Goal: Check status: Check status

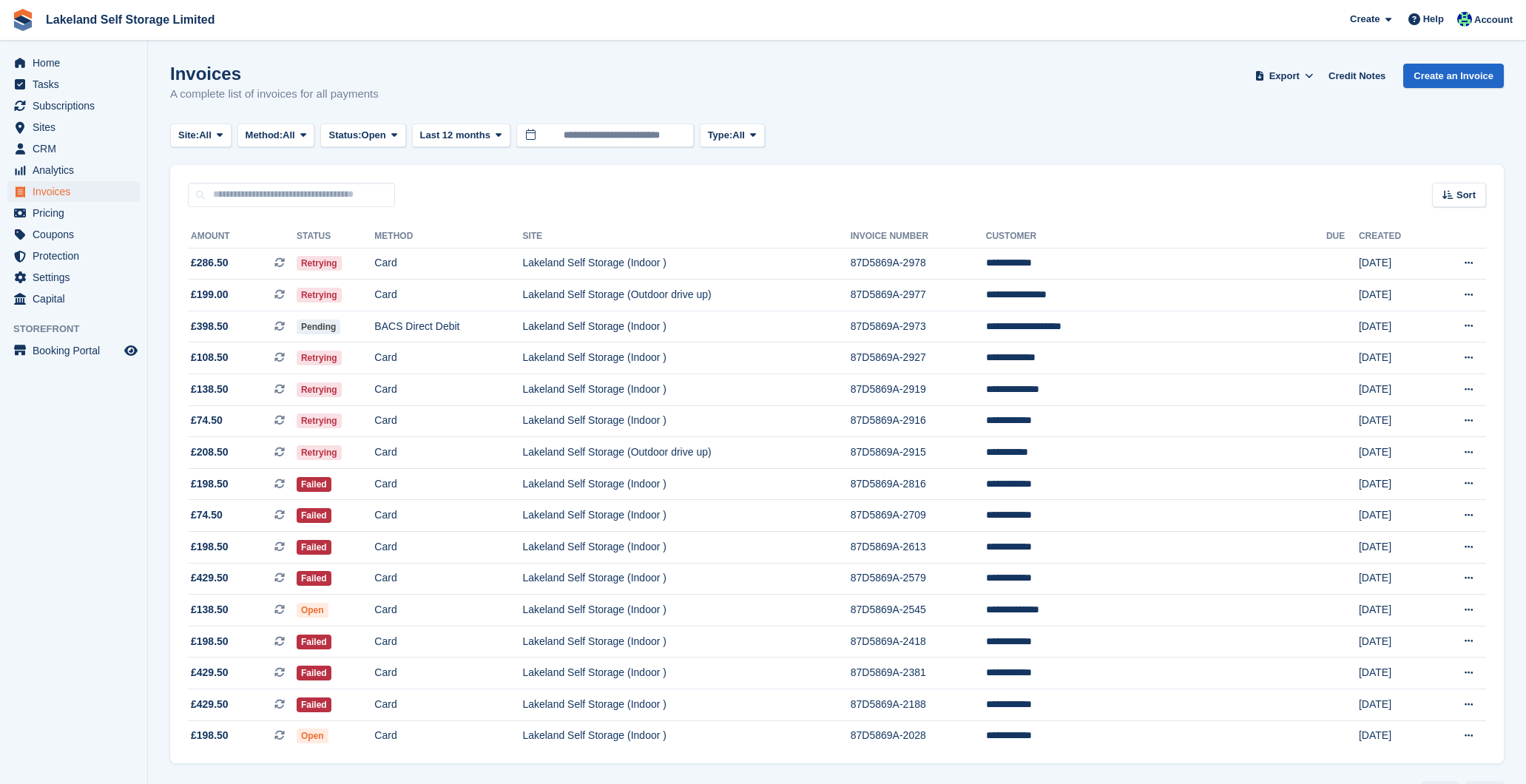
click at [41, 62] on span "Home" at bounding box center [77, 63] width 89 height 21
click at [747, 426] on td "Lakeland Self Storage (Indoor )" at bounding box center [686, 422] width 327 height 32
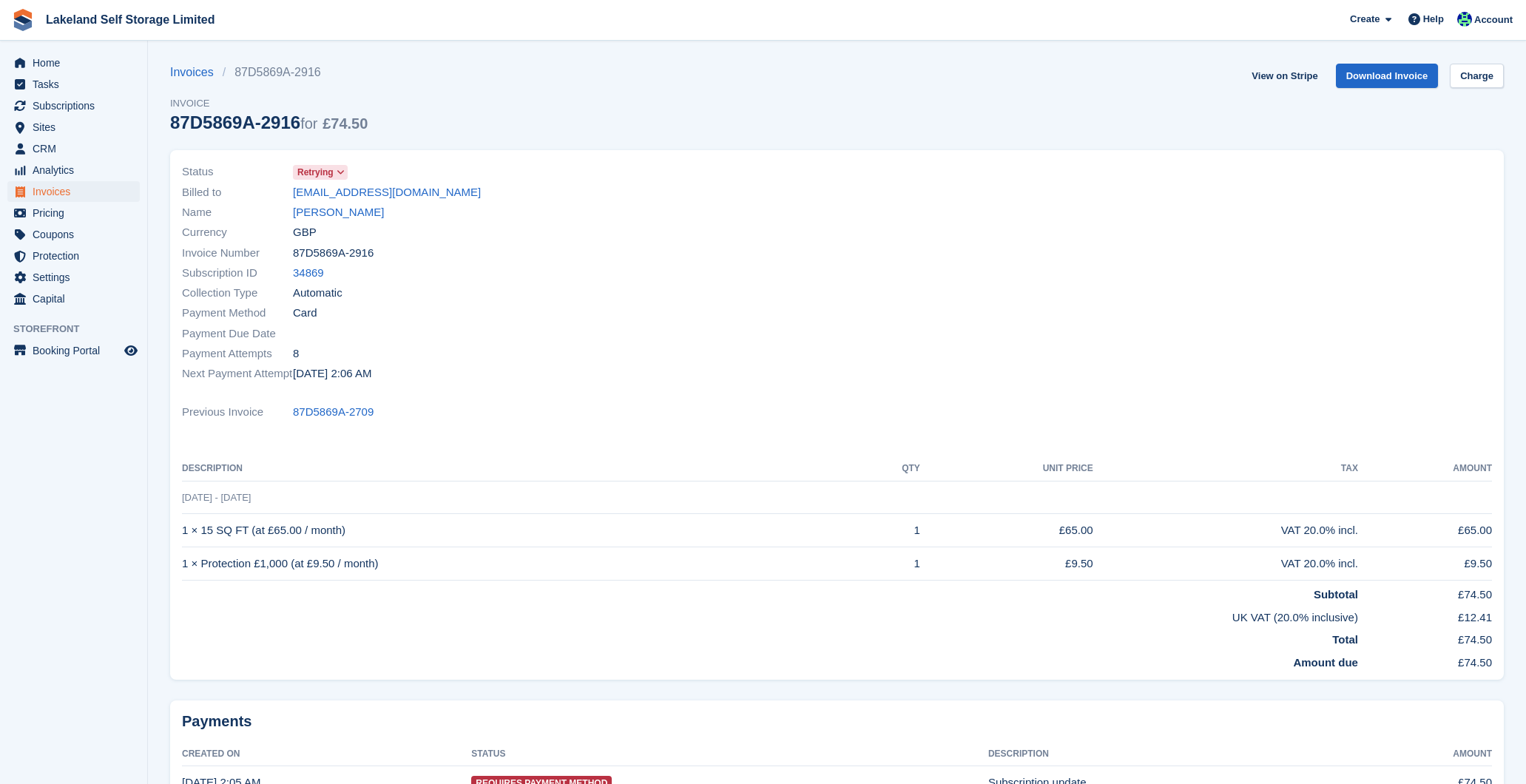
click at [341, 173] on icon at bounding box center [341, 172] width 8 height 9
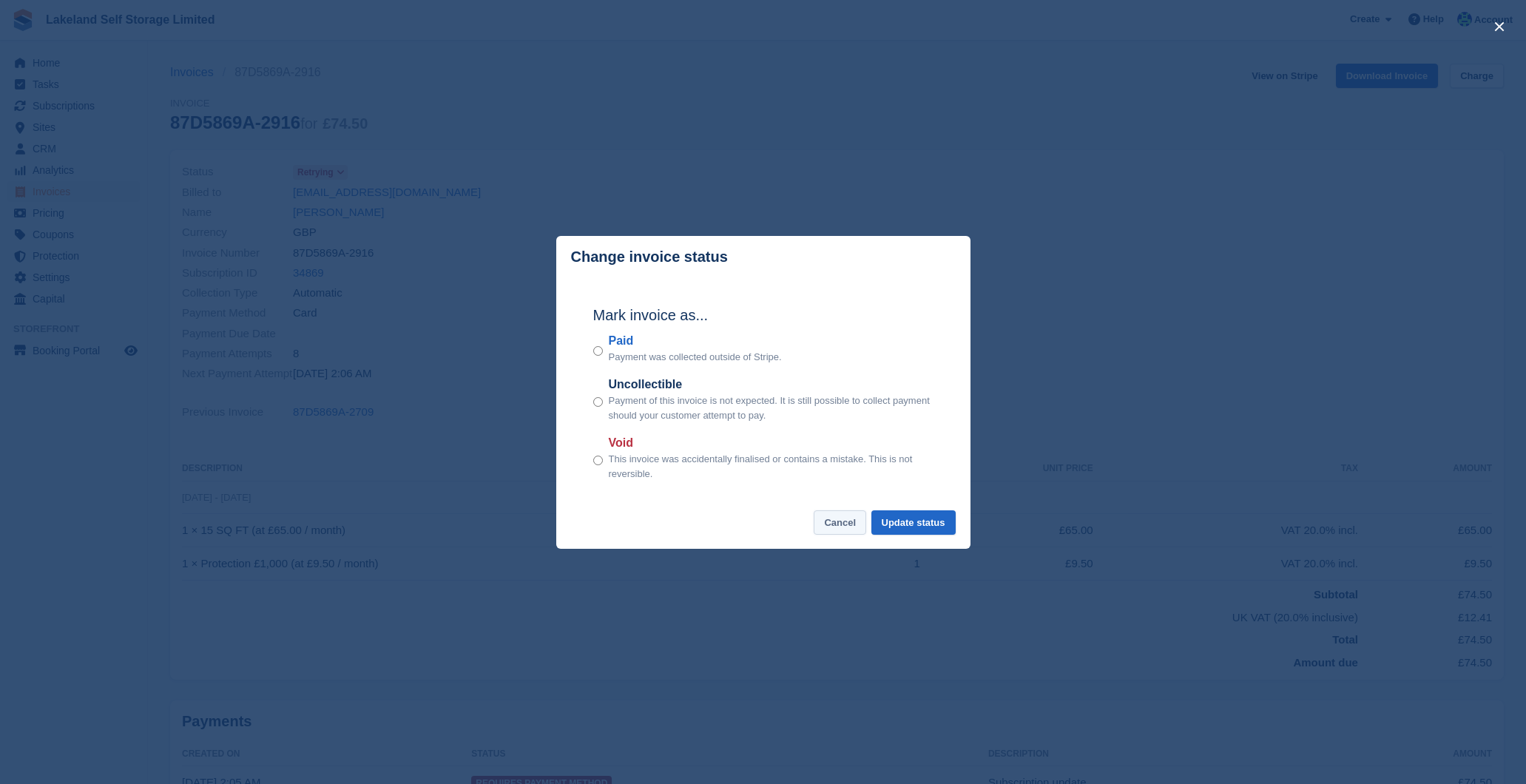
click at [831, 522] on button "Cancel" at bounding box center [840, 522] width 53 height 25
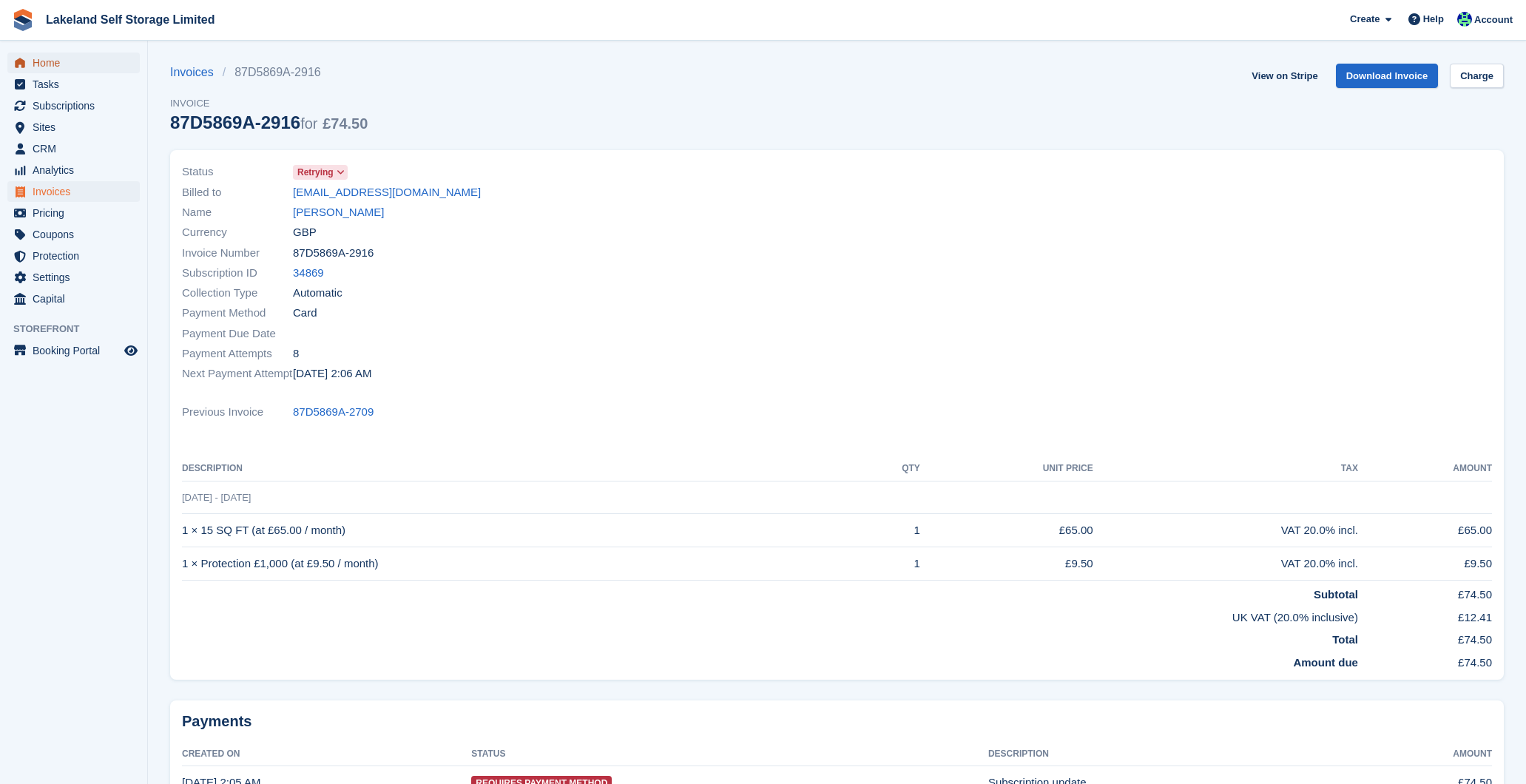
click at [54, 62] on span "Home" at bounding box center [77, 63] width 89 height 21
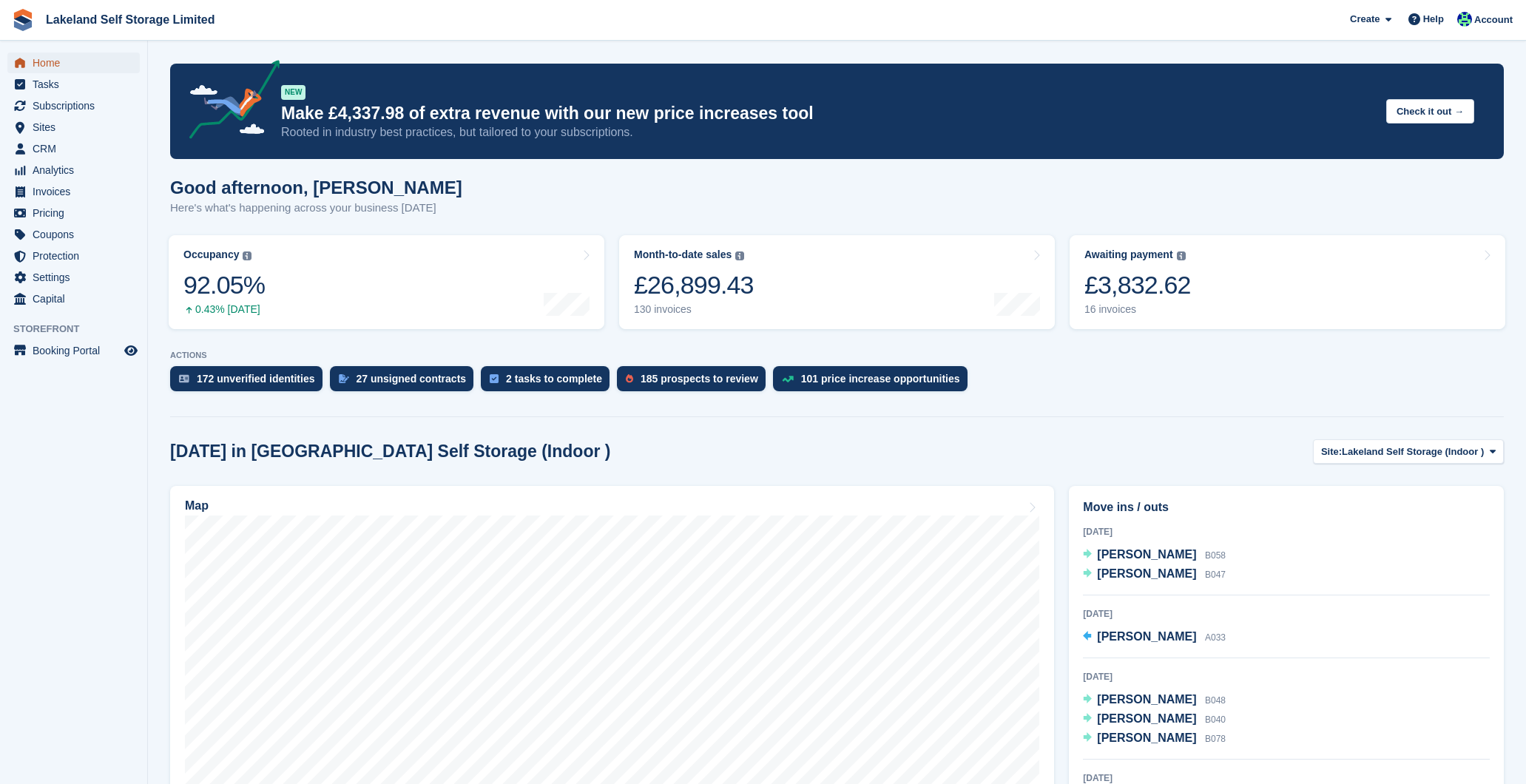
click at [74, 64] on span "Home" at bounding box center [77, 63] width 89 height 21
click at [1111, 307] on div "15 invoices" at bounding box center [1137, 310] width 106 height 13
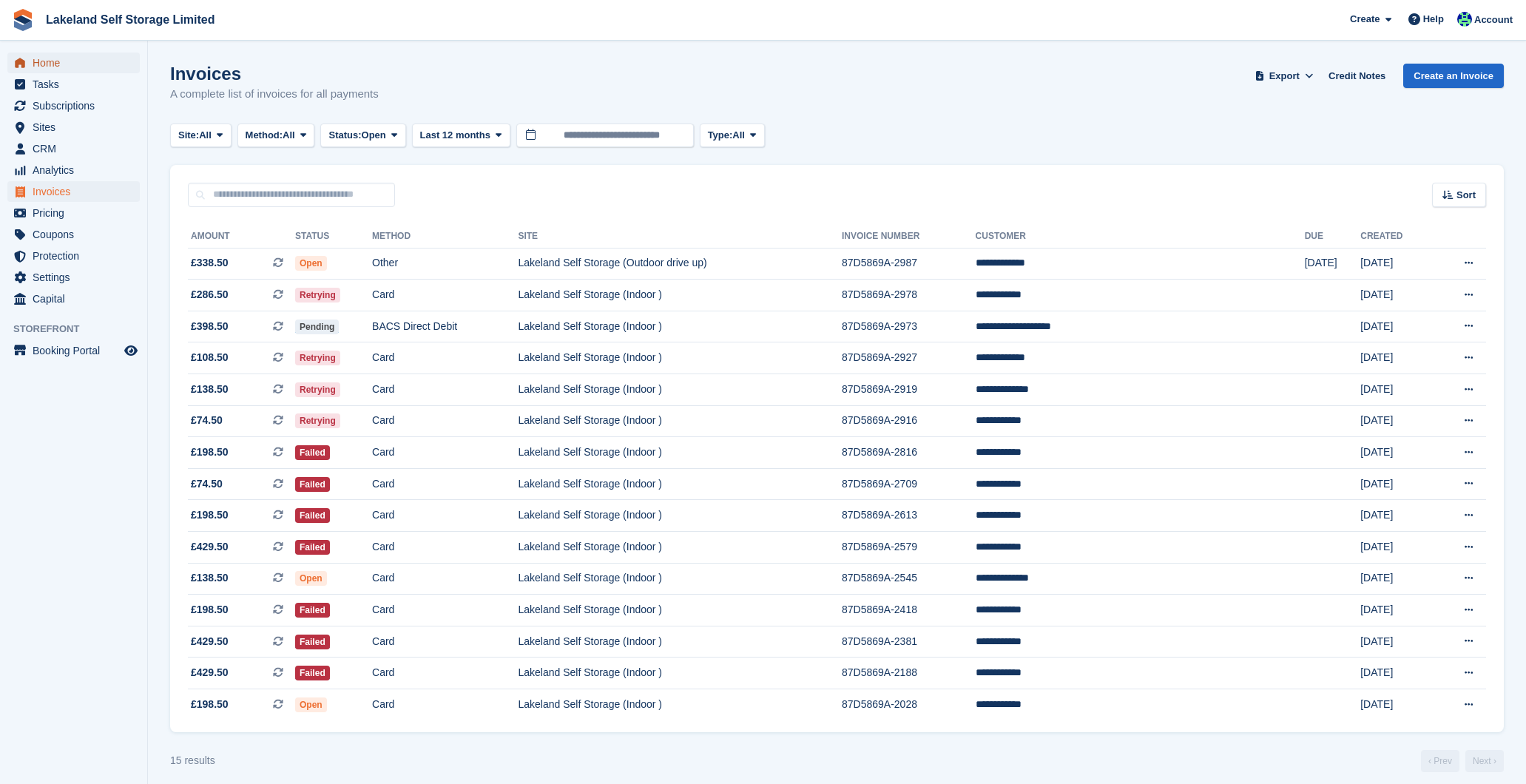
click at [54, 60] on span "Home" at bounding box center [77, 63] width 89 height 21
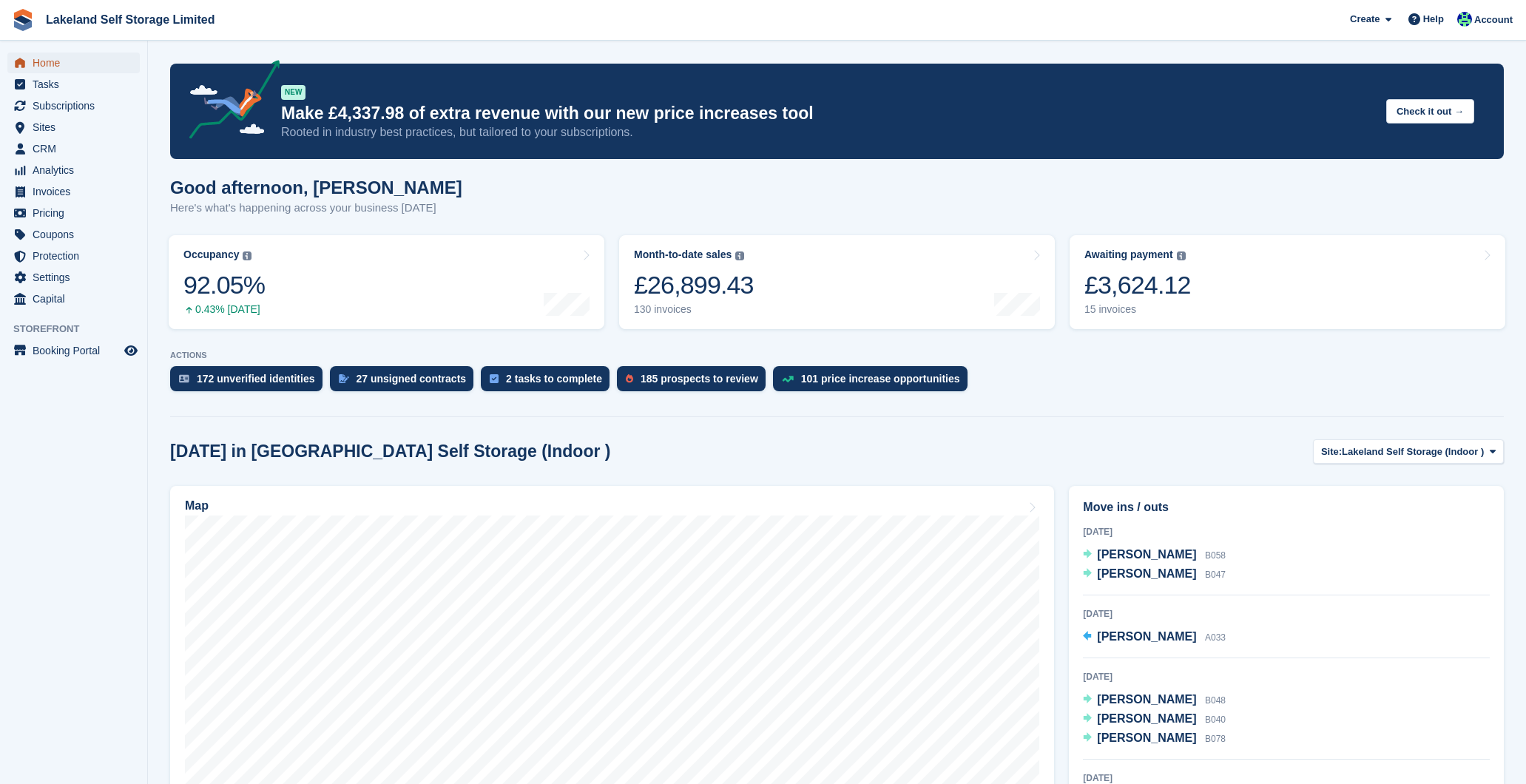
click at [78, 58] on span "Home" at bounding box center [77, 63] width 89 height 21
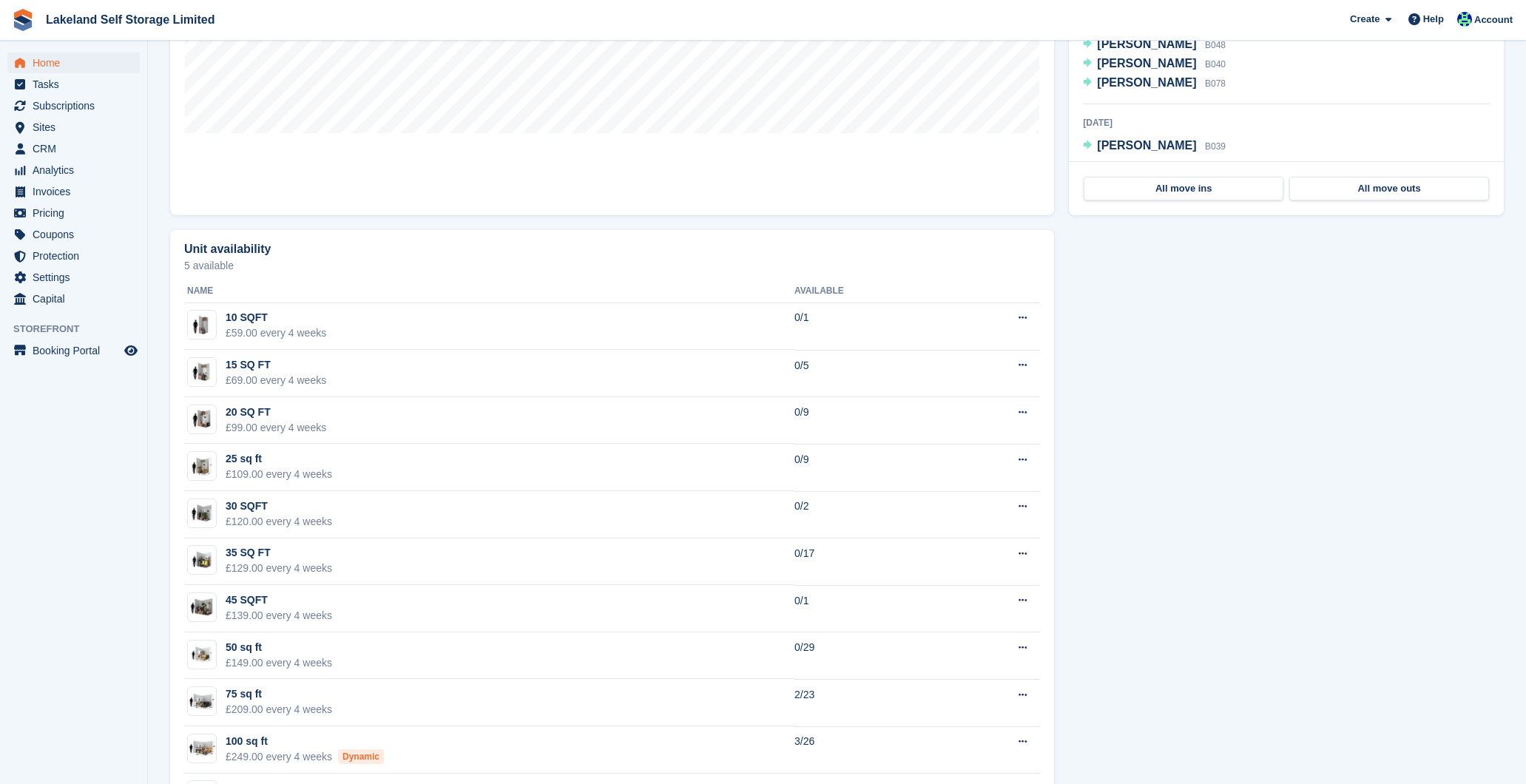
scroll to position [464, 0]
